Goal: Book appointment/travel/reservation

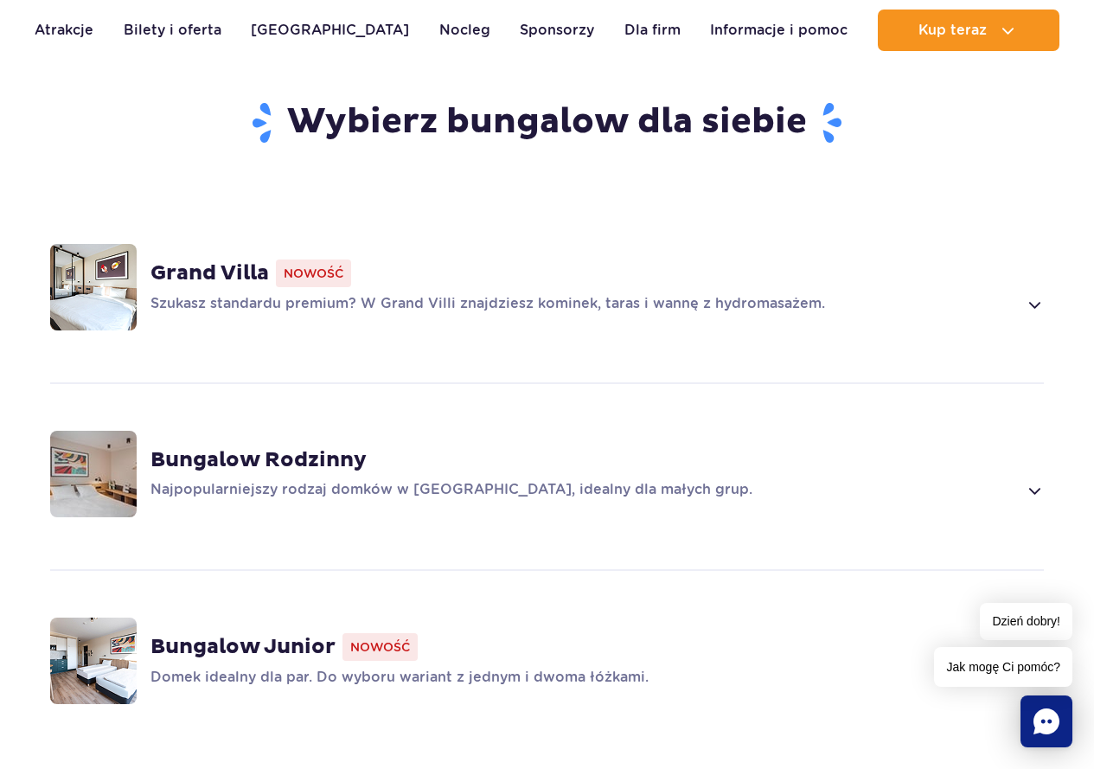
scroll to position [1471, 0]
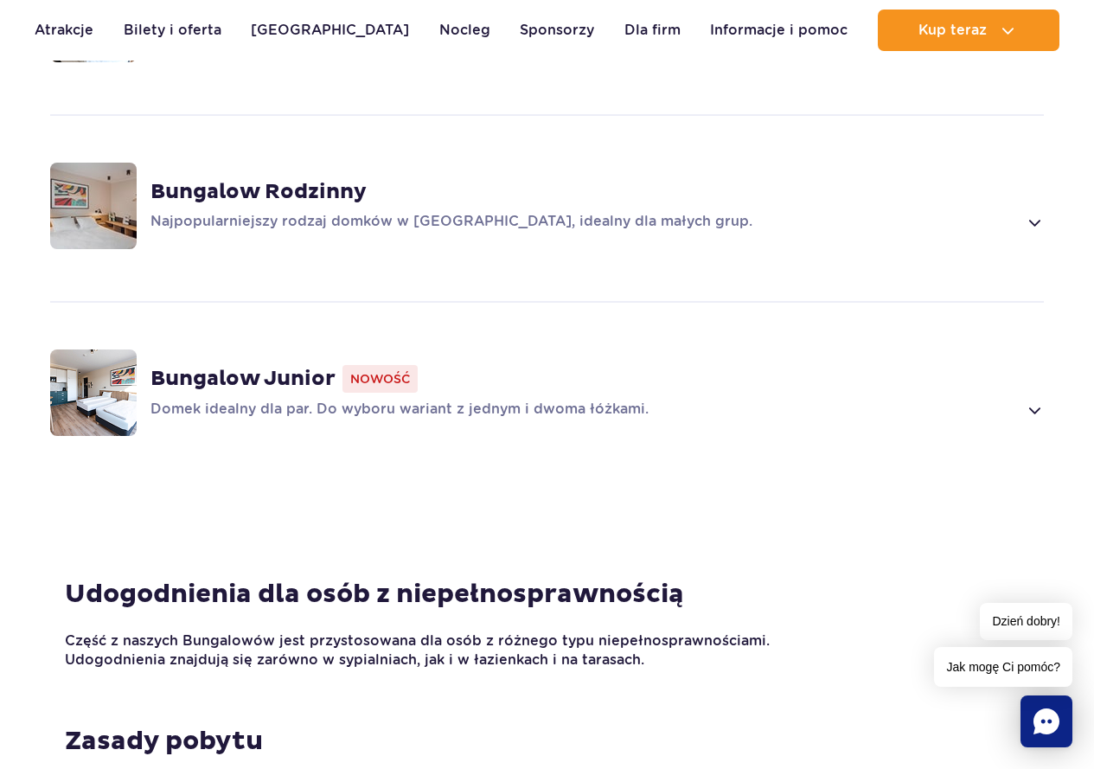
click at [1039, 400] on span at bounding box center [1034, 410] width 20 height 21
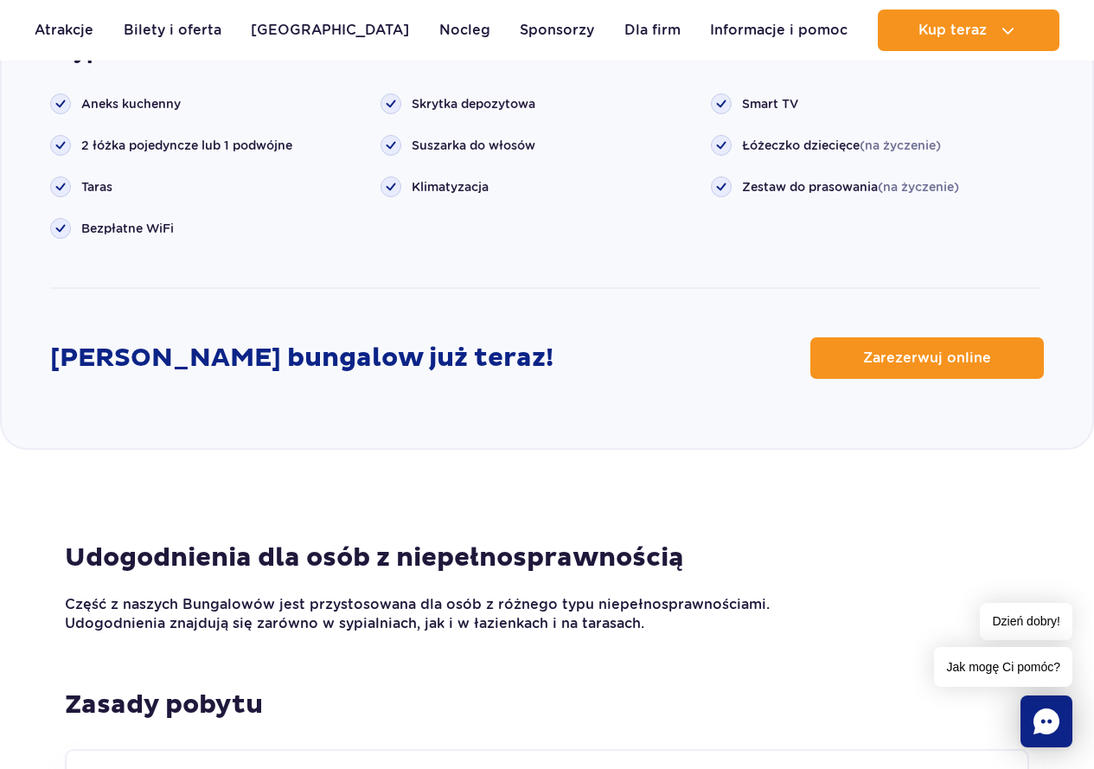
scroll to position [2444, 0]
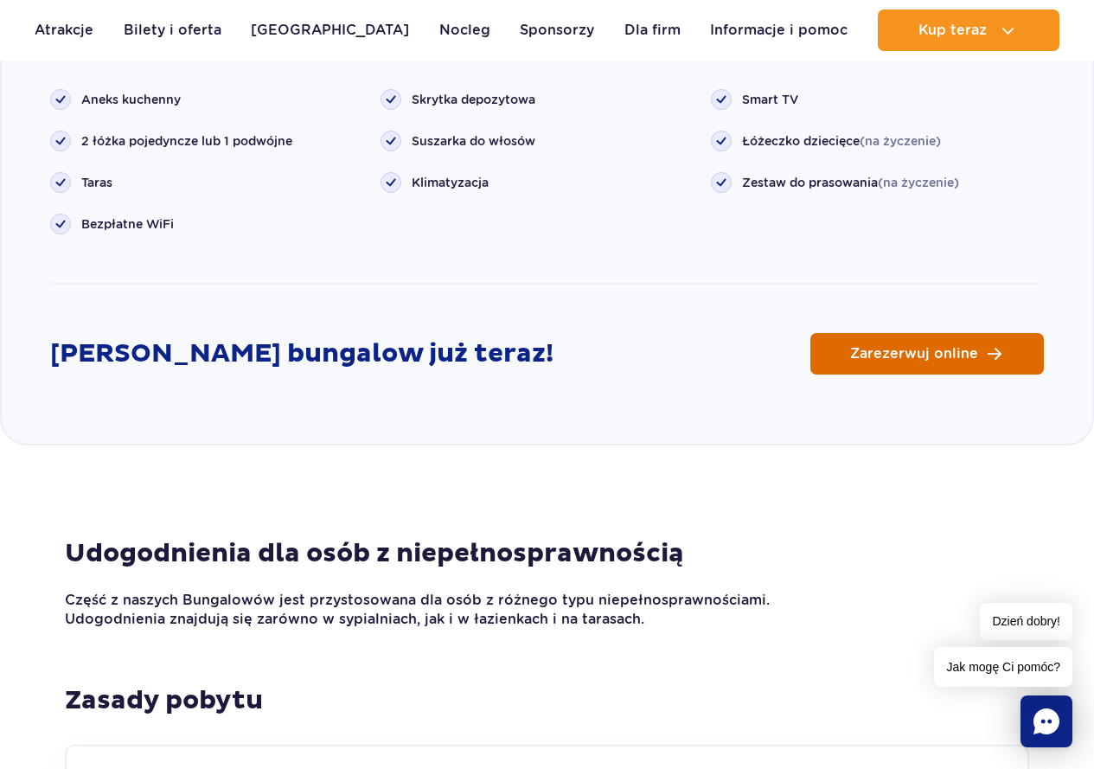
drag, startPoint x: 968, startPoint y: 323, endPoint x: 1012, endPoint y: 337, distance: 46.2
click at [968, 347] on span "Zarezerwuj online" at bounding box center [914, 354] width 128 height 14
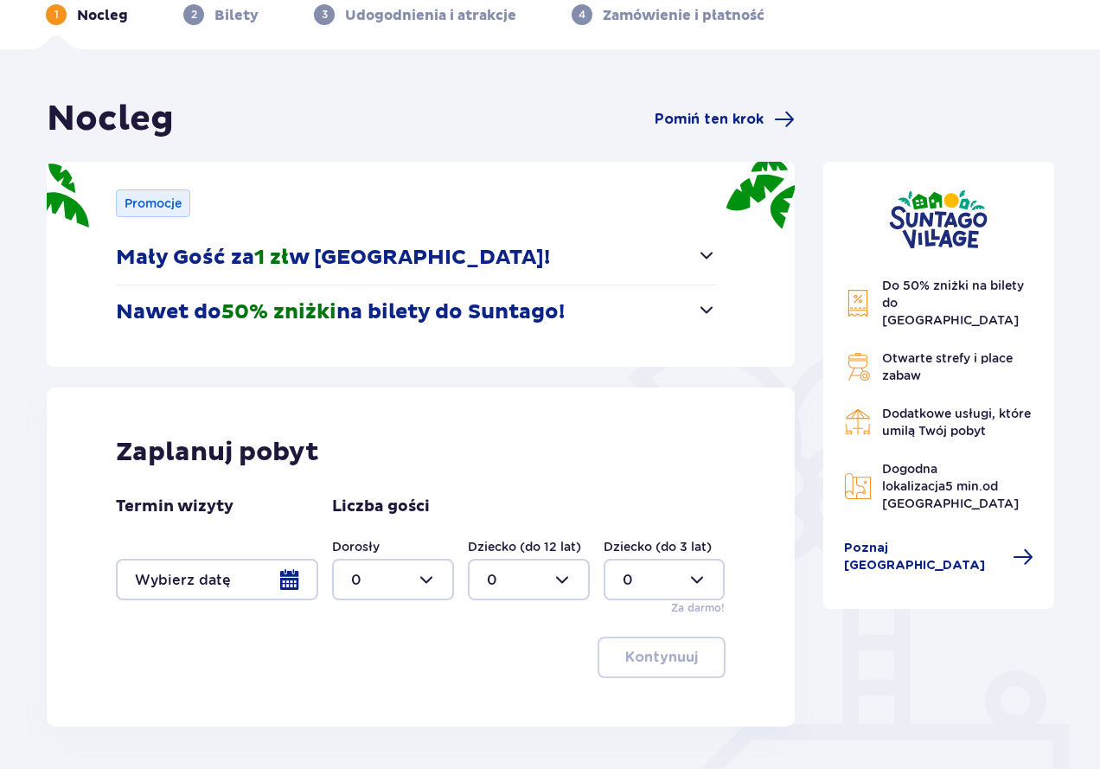
scroll to position [192, 0]
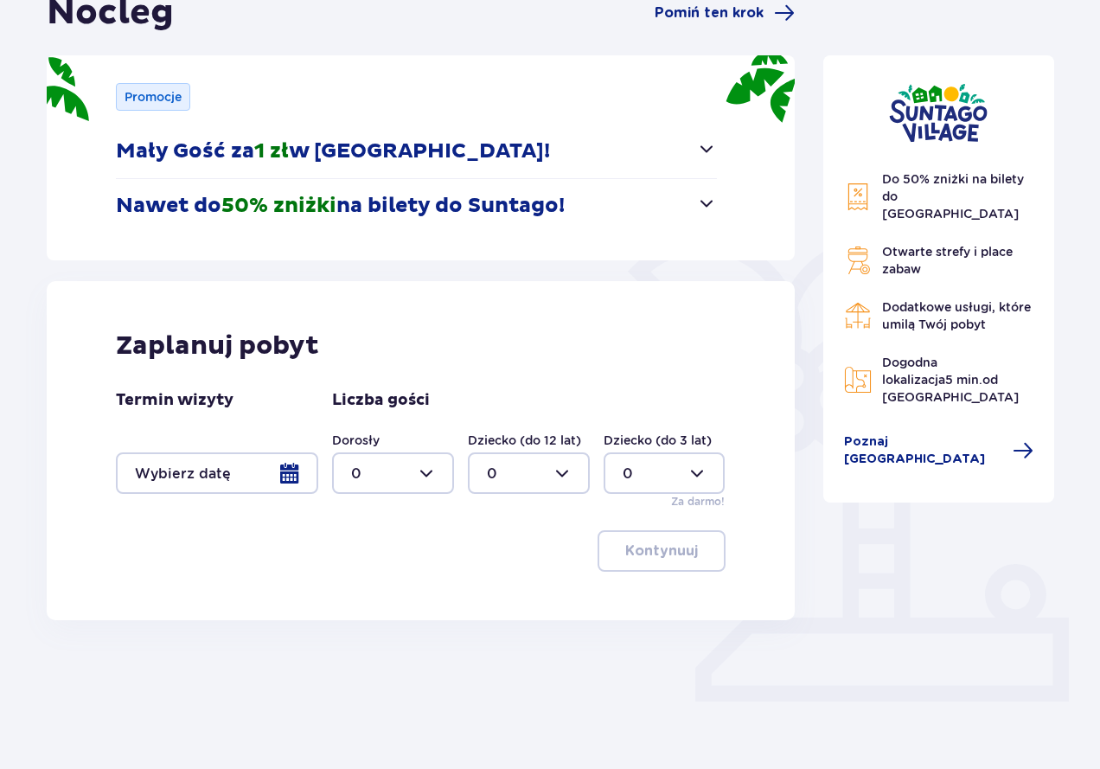
click at [431, 472] on div at bounding box center [393, 473] width 122 height 42
click at [357, 601] on p "2" at bounding box center [355, 598] width 9 height 19
type input "2"
click at [284, 487] on div at bounding box center [217, 473] width 202 height 42
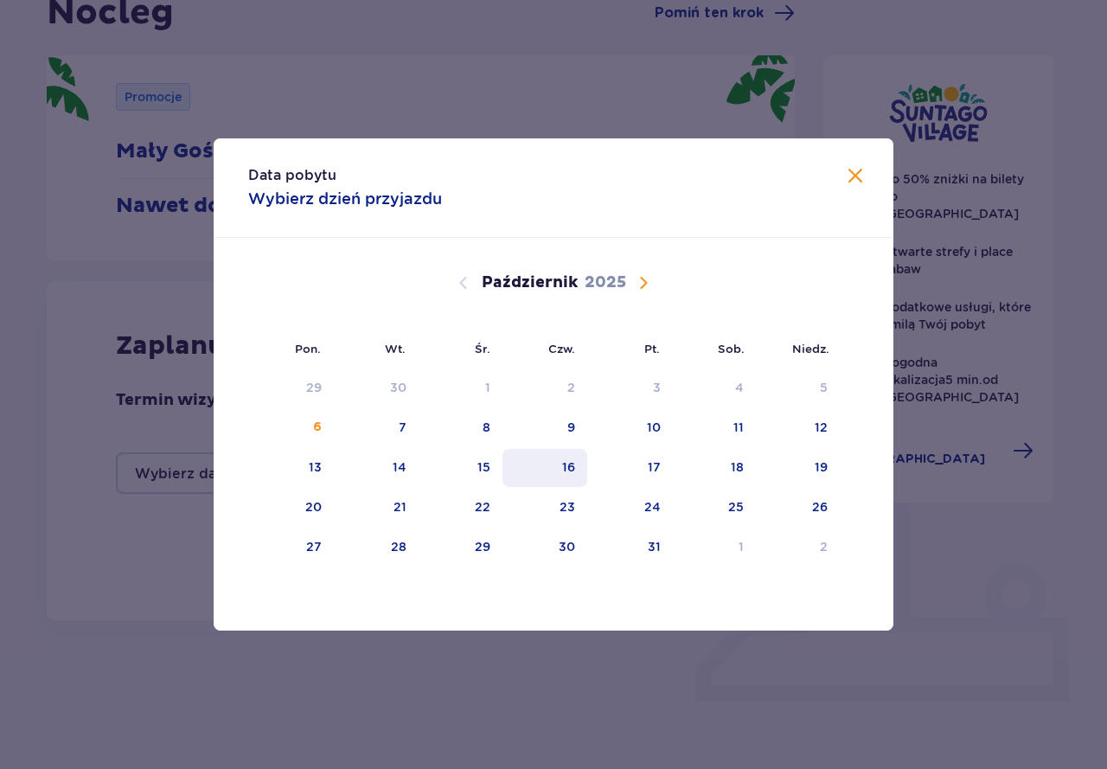
click at [567, 468] on div "16" at bounding box center [568, 466] width 13 height 17
click at [741, 471] on div "18" at bounding box center [737, 466] width 13 height 17
type input "[DATE] - [DATE]"
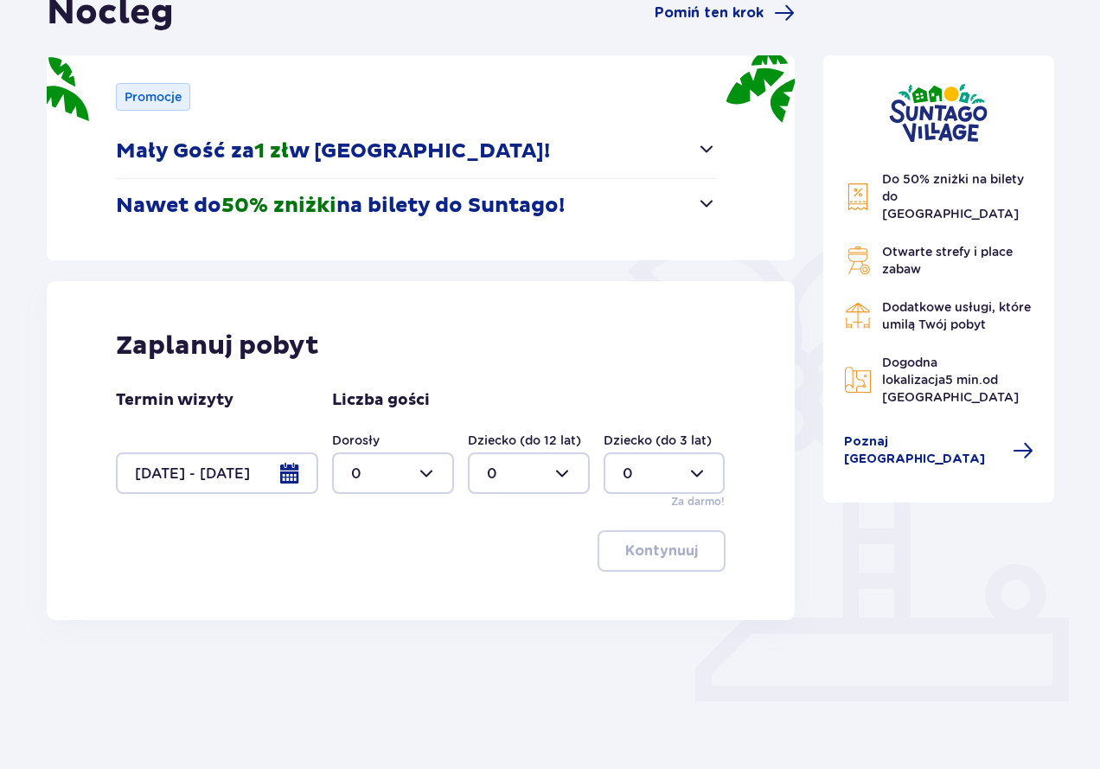
click at [425, 475] on div at bounding box center [393, 473] width 122 height 42
click at [375, 595] on div "2" at bounding box center [393, 598] width 84 height 19
type input "2"
click at [676, 557] on p "Kontynuuj" at bounding box center [661, 551] width 73 height 19
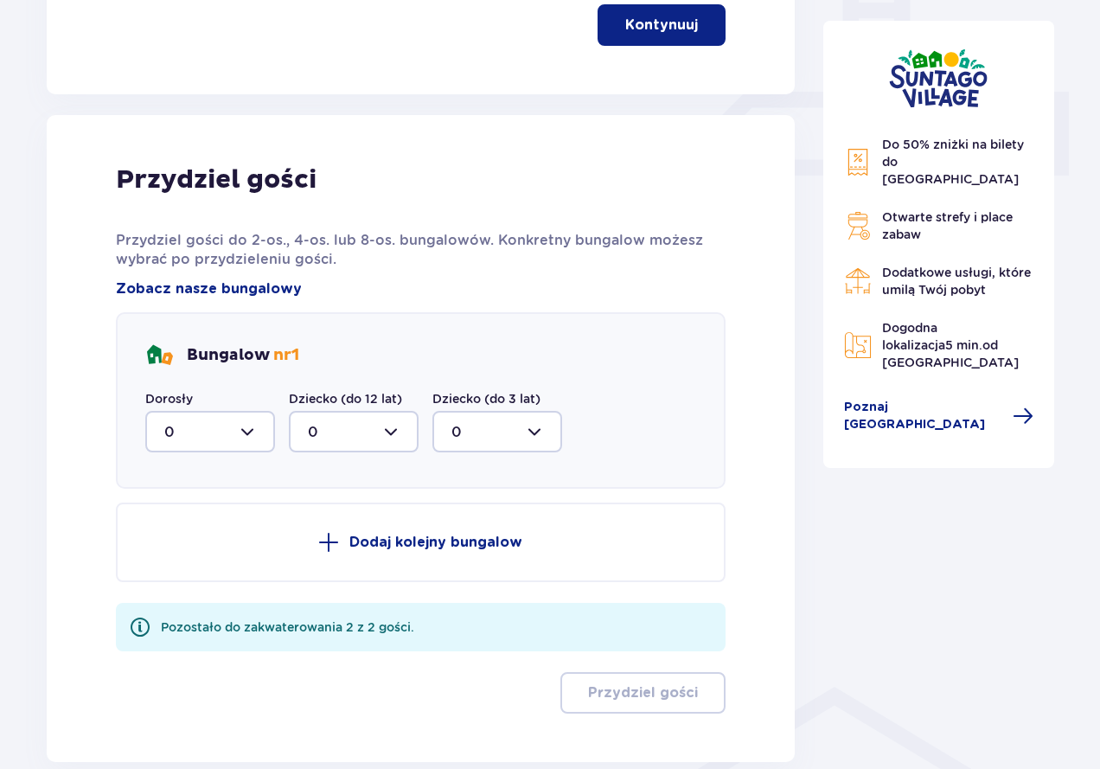
scroll to position [812, 0]
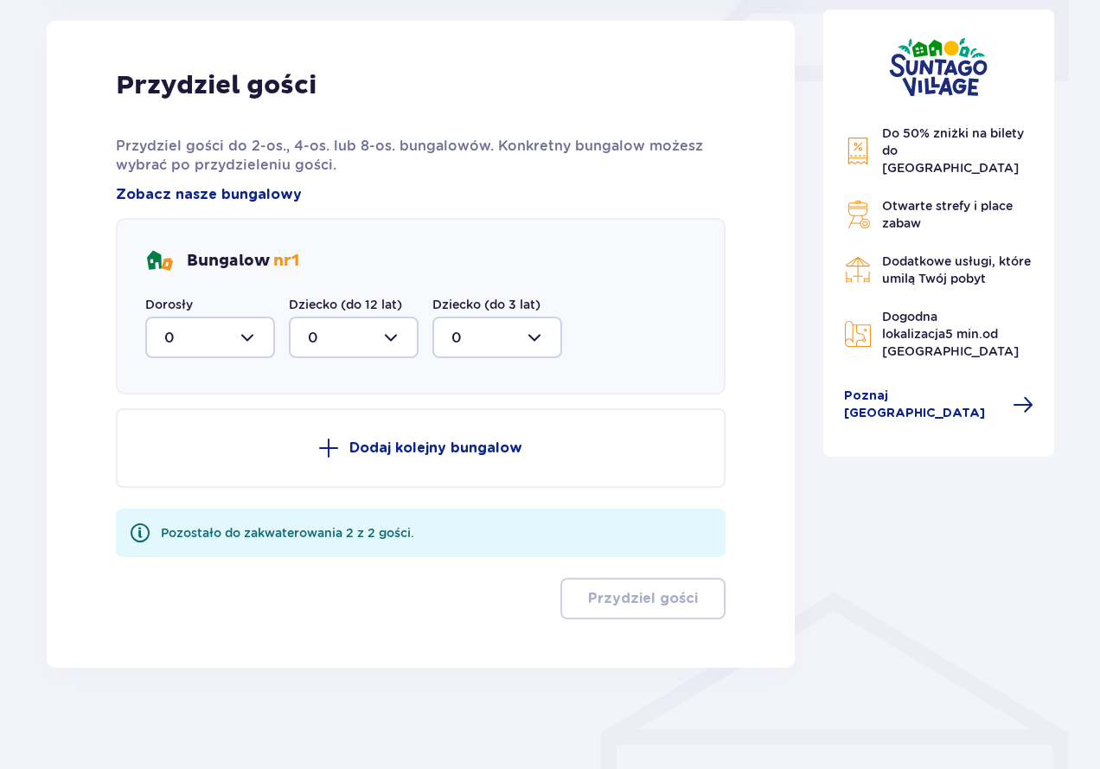
click at [253, 340] on div at bounding box center [210, 338] width 130 height 42
drag, startPoint x: 172, startPoint y: 466, endPoint x: 223, endPoint y: 466, distance: 51.0
click at [173, 466] on div "2" at bounding box center [210, 462] width 92 height 19
type input "2"
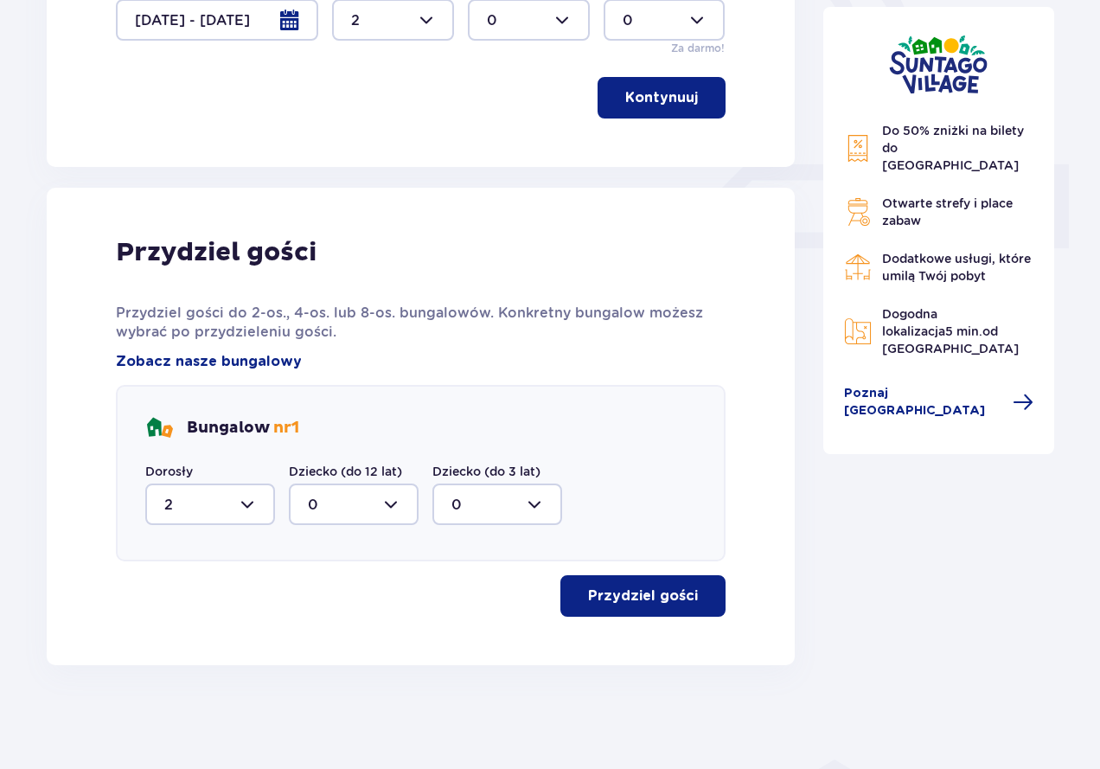
scroll to position [645, 0]
click at [669, 601] on p "Przydziel gości" at bounding box center [643, 596] width 110 height 19
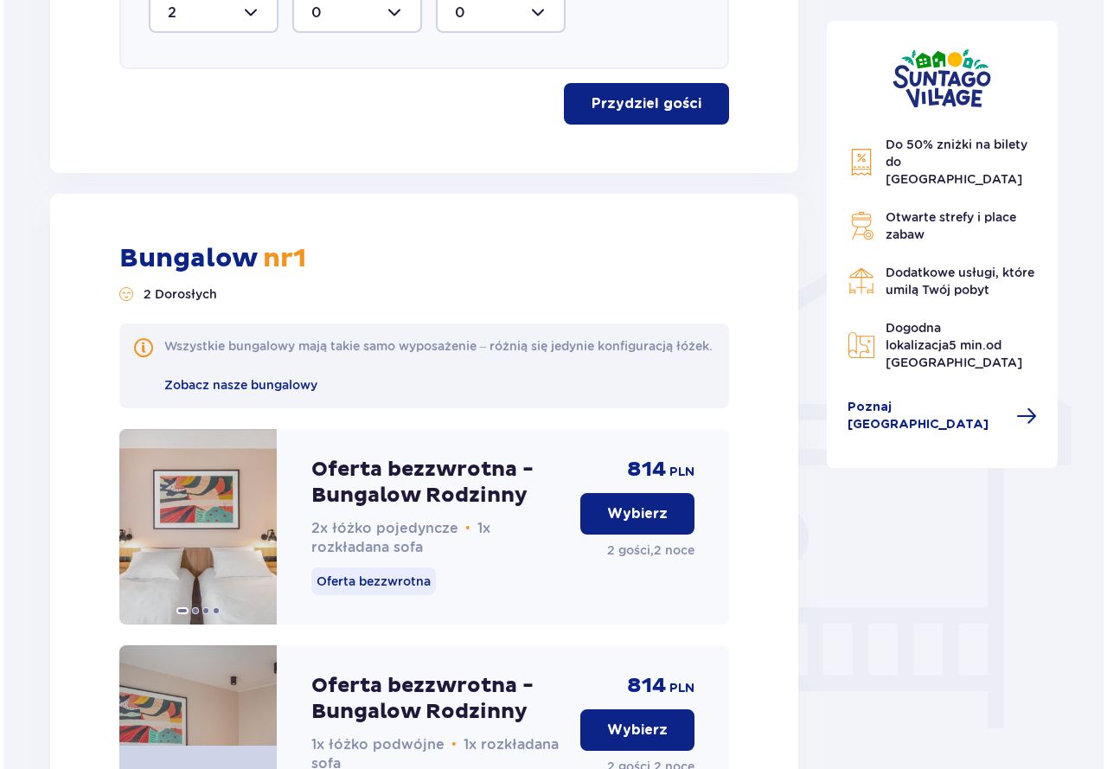
scroll to position [792, 0]
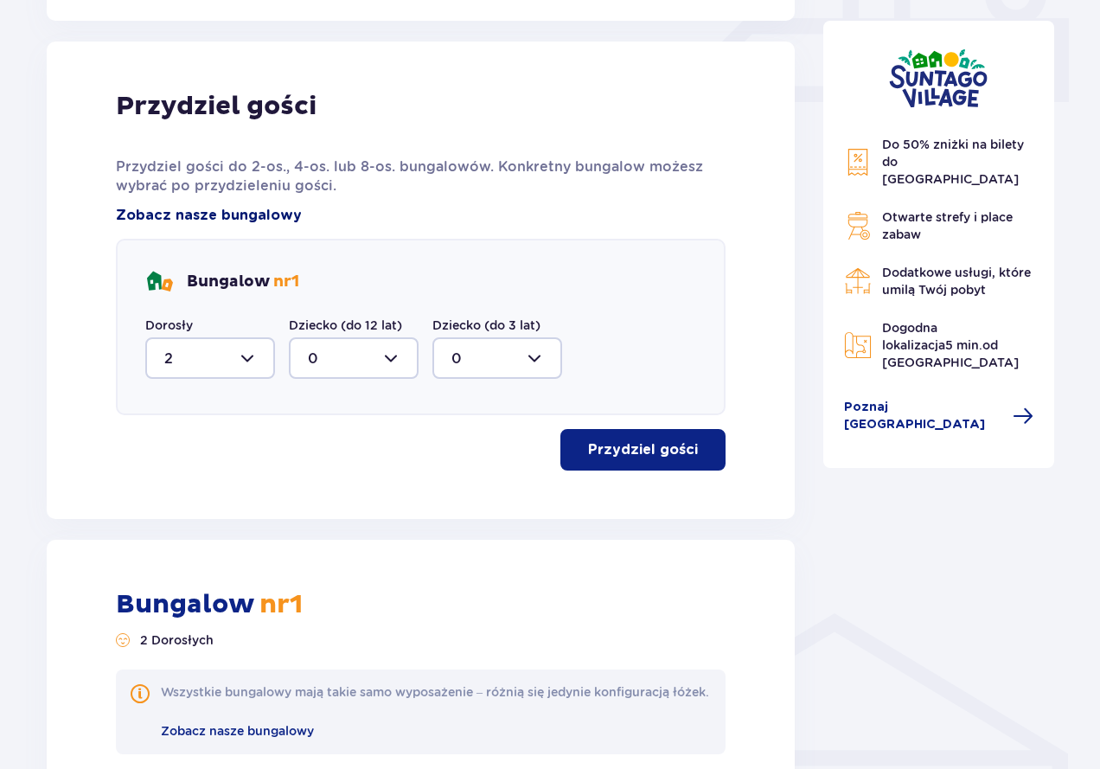
click at [246, 219] on span "Zobacz nasze bungalowy" at bounding box center [209, 215] width 186 height 19
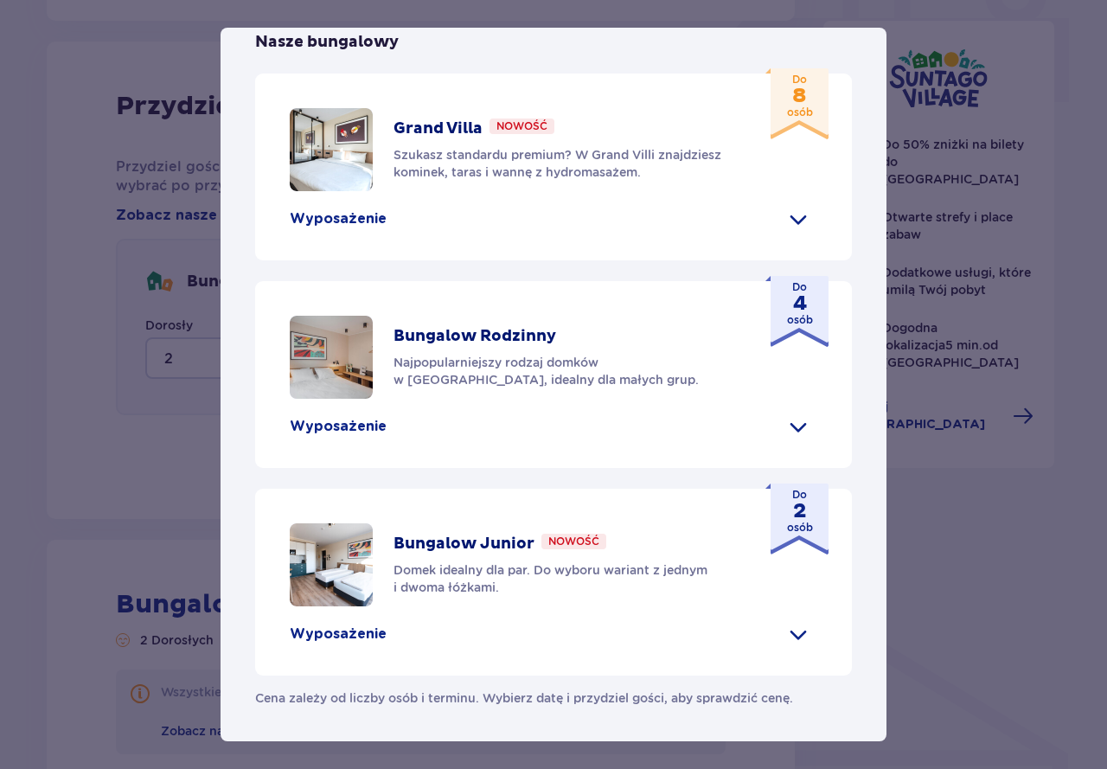
scroll to position [739, 0]
click at [795, 642] on span at bounding box center [799, 634] width 28 height 28
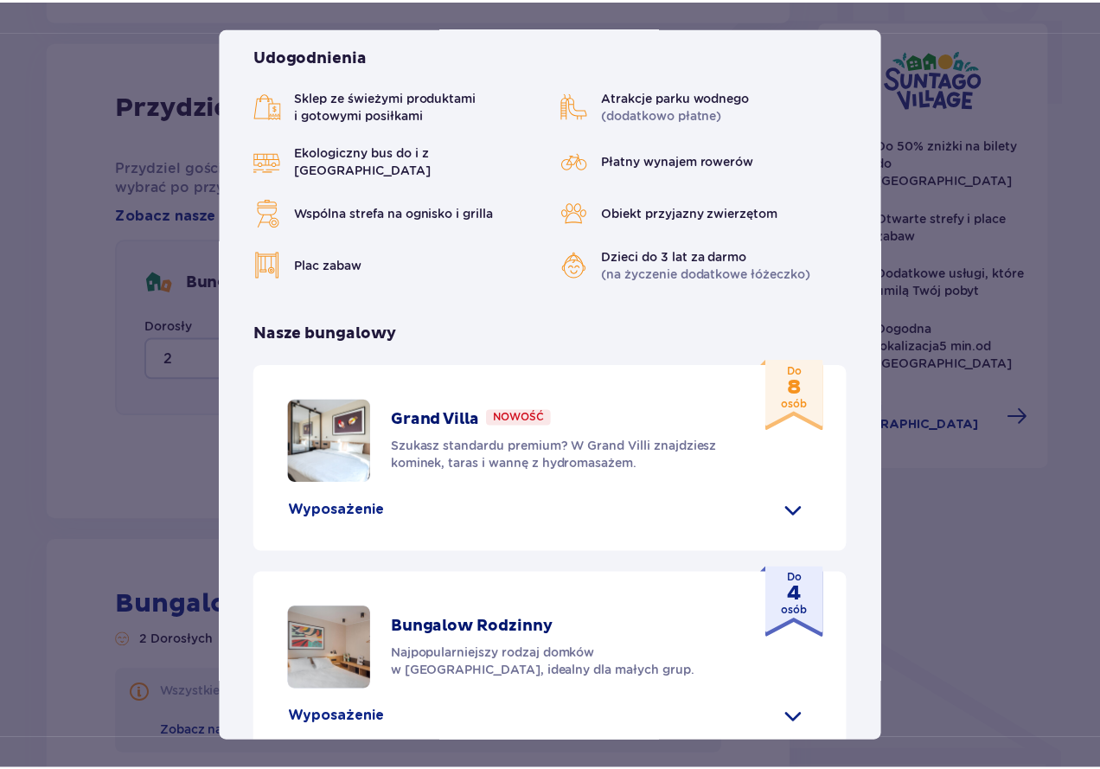
scroll to position [0, 0]
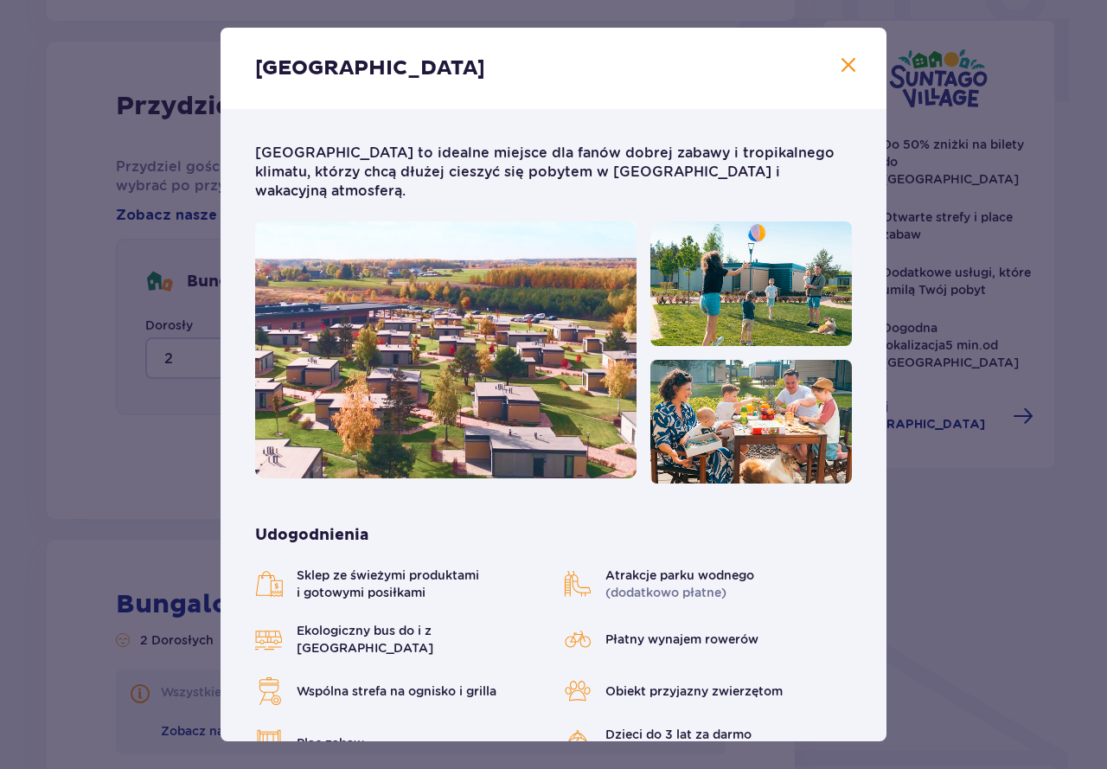
drag, startPoint x: 841, startPoint y: 64, endPoint x: 856, endPoint y: 74, distance: 18.0
click at [840, 64] on span "Zamknij" at bounding box center [848, 65] width 21 height 21
